Goal: Navigation & Orientation: Find specific page/section

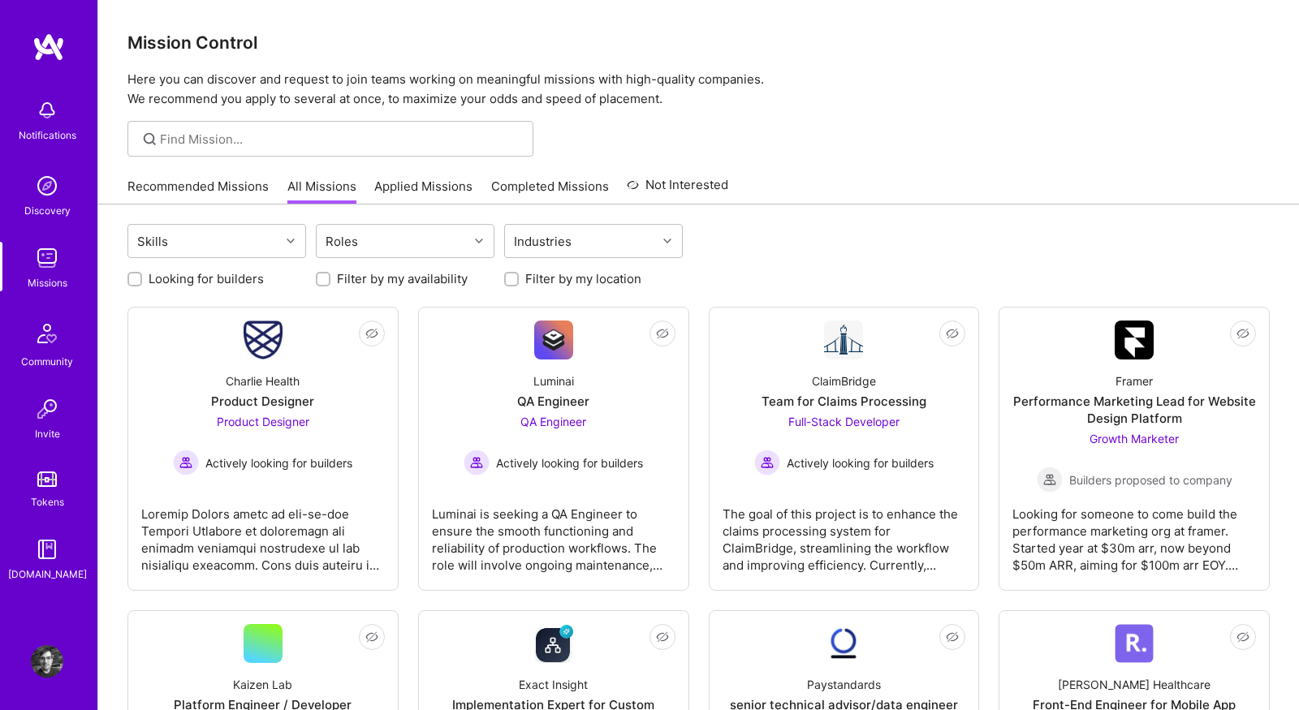
scroll to position [761, 0]
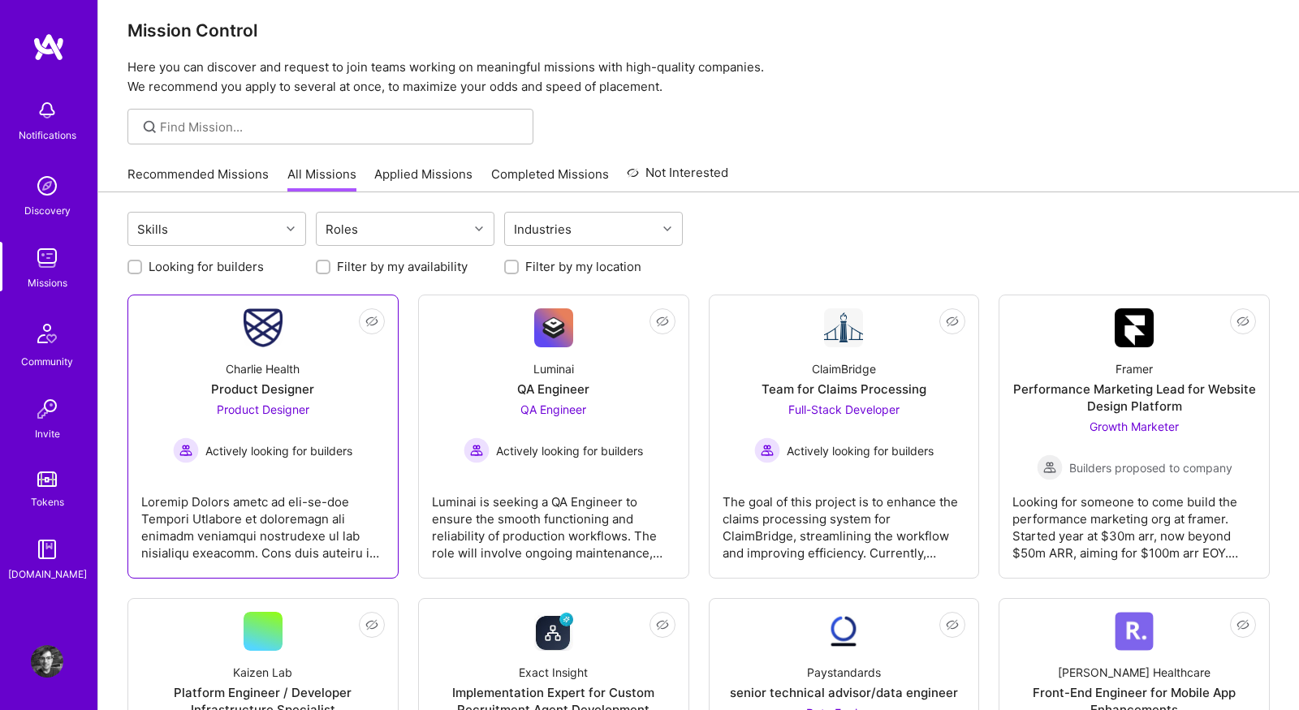
scroll to position [11, 0]
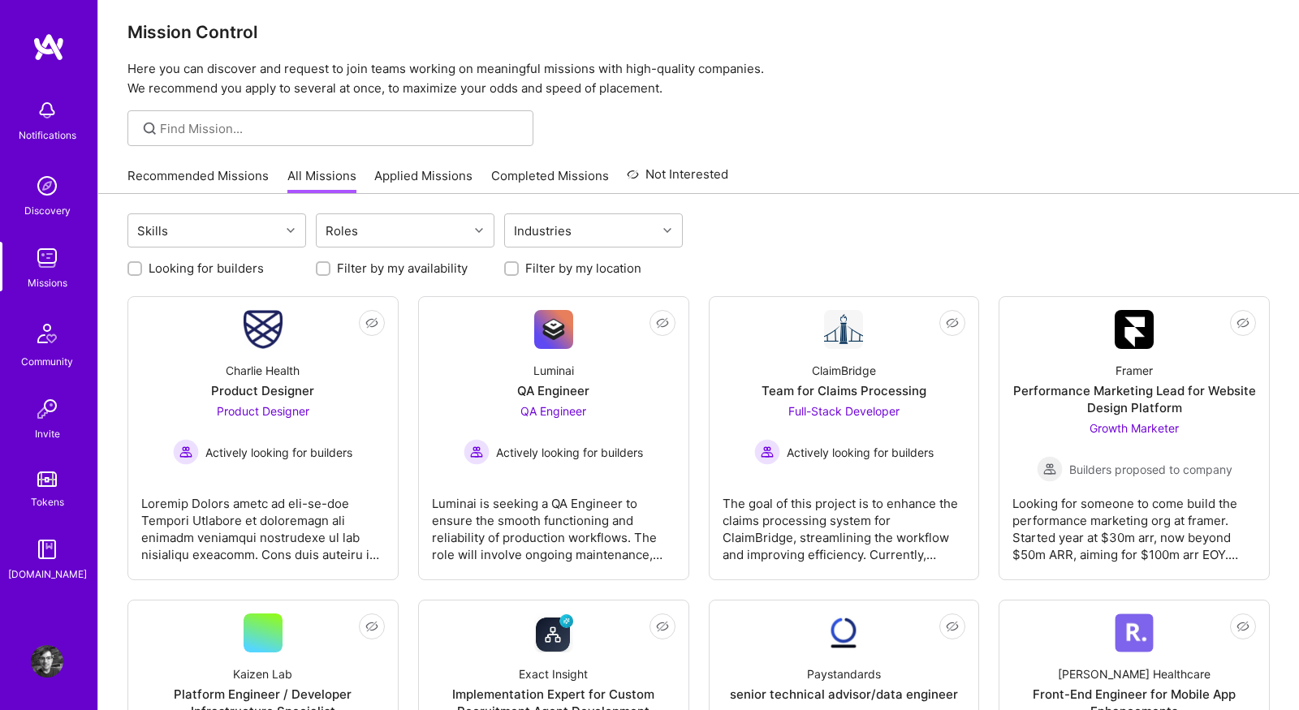
click at [183, 171] on link "Recommended Missions" at bounding box center [197, 180] width 141 height 27
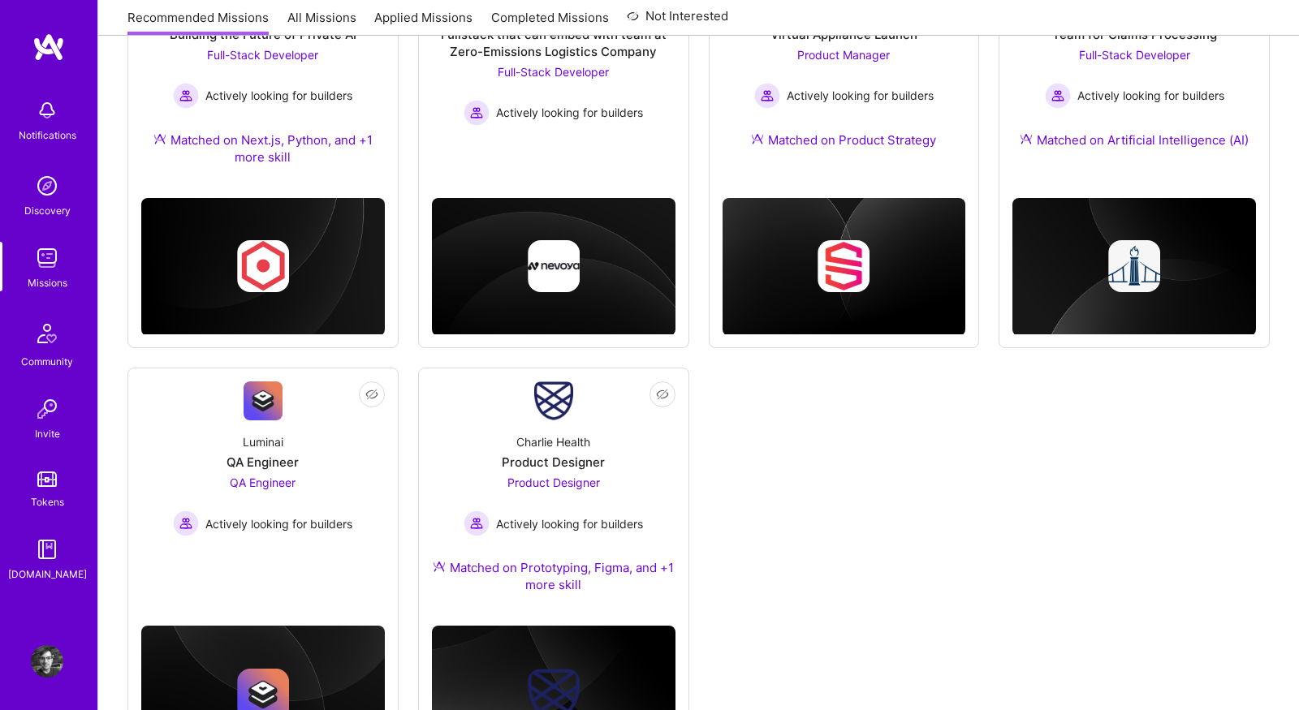
scroll to position [786, 0]
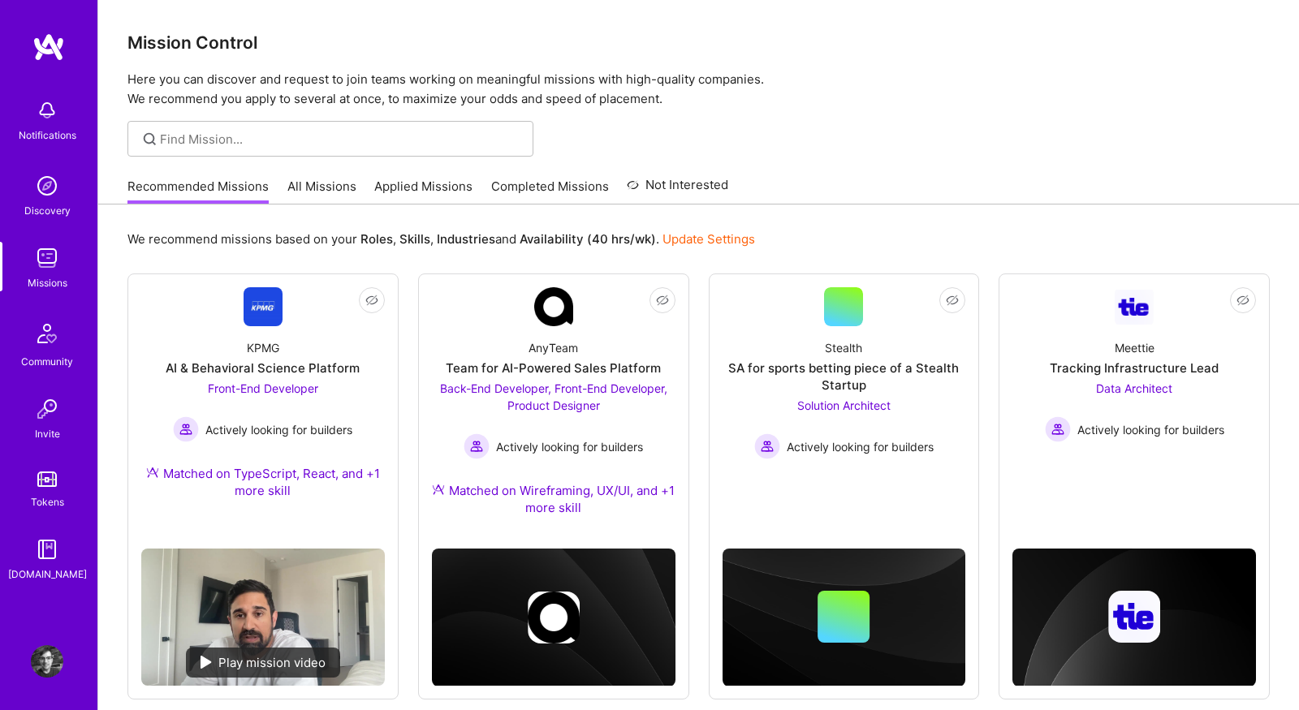
click at [323, 183] on link "All Missions" at bounding box center [321, 191] width 69 height 27
